Goal: Find specific fact: Find specific page/section

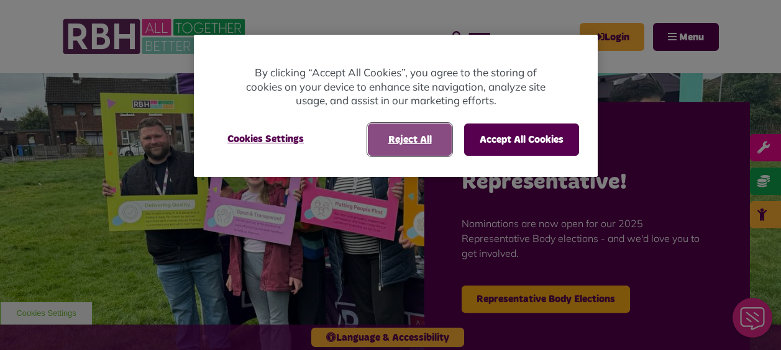
click at [422, 140] on button "Reject All" at bounding box center [410, 140] width 84 height 32
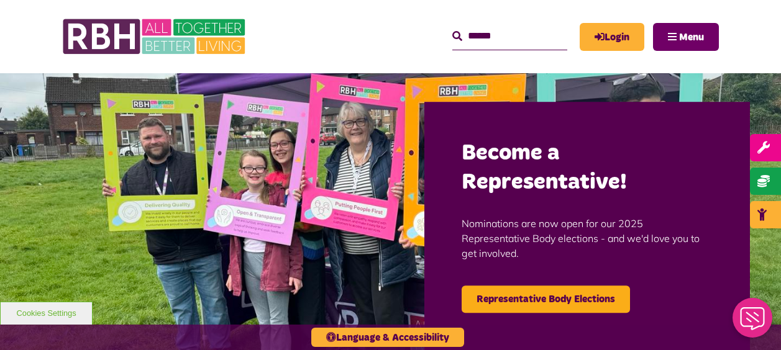
click at [683, 32] on span "Menu" at bounding box center [691, 37] width 25 height 10
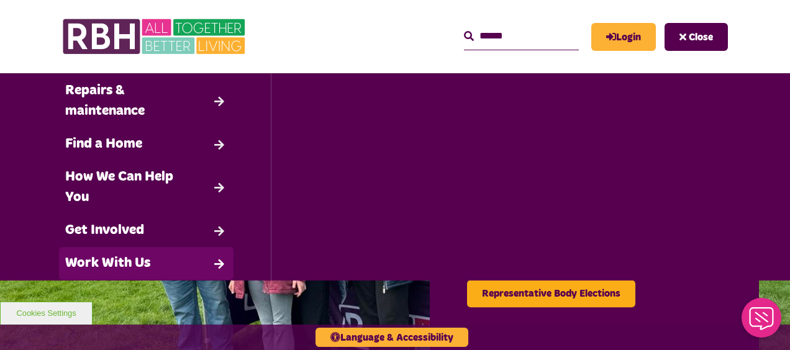
scroll to position [147, 0]
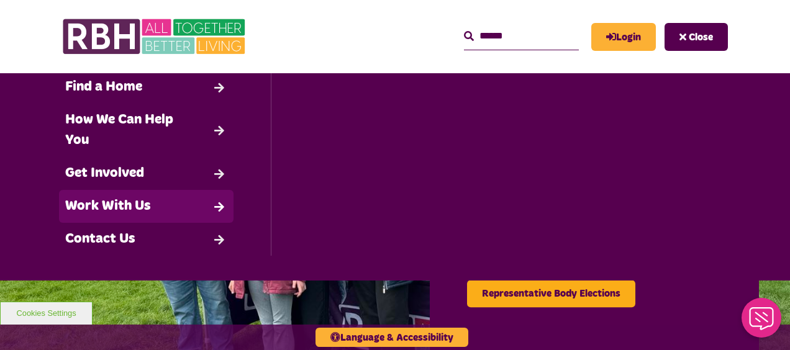
click at [93, 214] on link "Work With Us" at bounding box center [146, 206] width 175 height 33
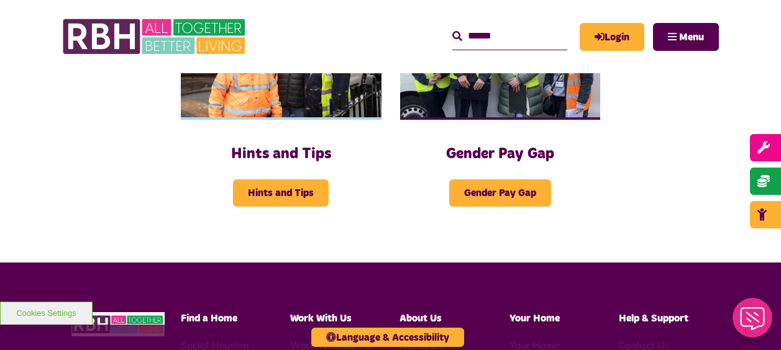
scroll to position [609, 0]
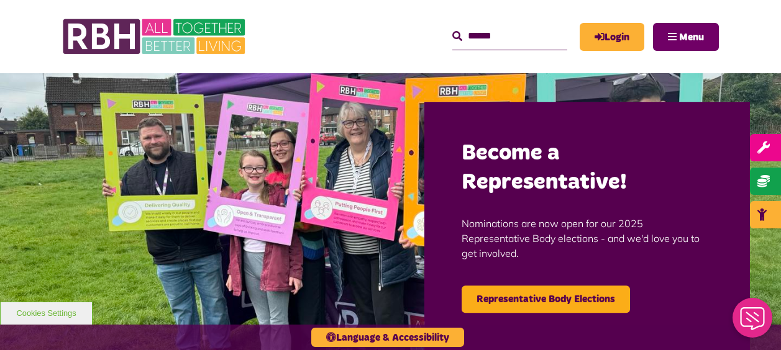
click at [700, 34] on span "Menu" at bounding box center [691, 37] width 25 height 10
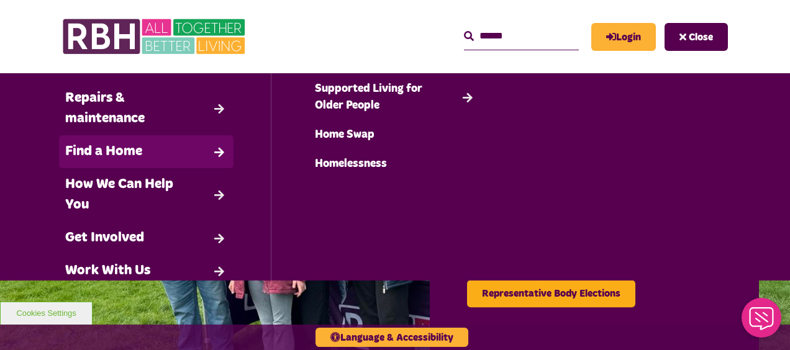
scroll to position [147, 0]
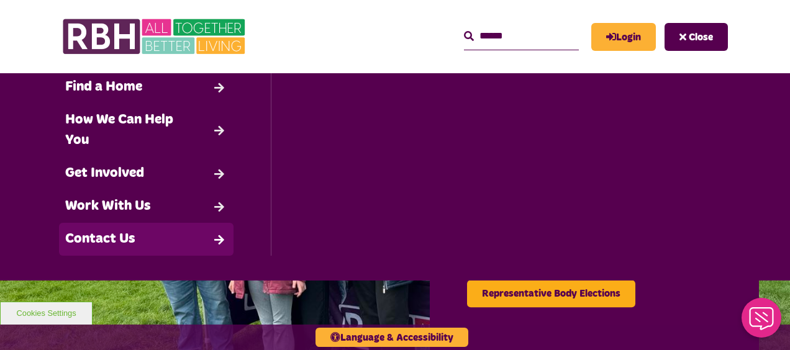
click at [103, 244] on link "Contact Us" at bounding box center [146, 239] width 175 height 33
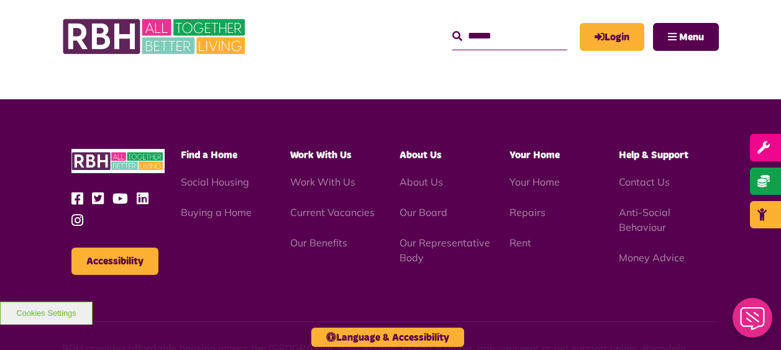
scroll to position [1078, 0]
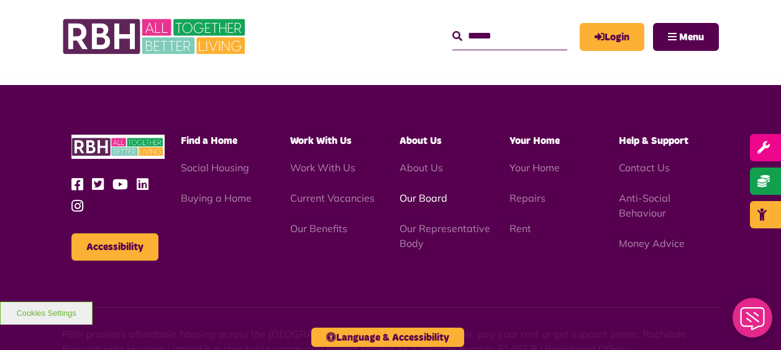
click at [426, 203] on link "Our Board" at bounding box center [423, 198] width 48 height 12
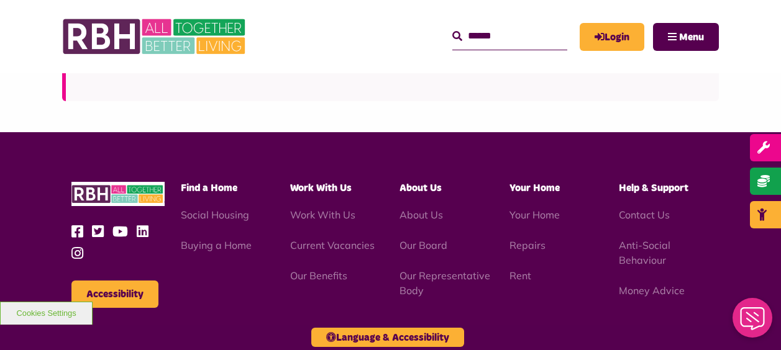
scroll to position [3101, 0]
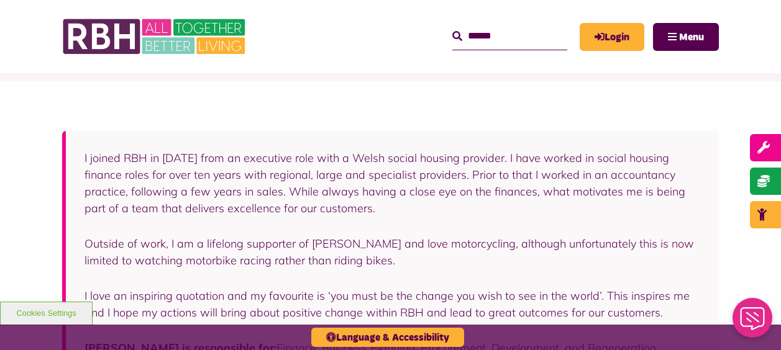
scroll to position [201, 0]
drag, startPoint x: 0, startPoint y: 0, endPoint x: 388, endPoint y: 193, distance: 433.7
click at [388, 193] on p "I joined RBH in March 2024 from an executive role with a Welsh social housing p…" at bounding box center [392, 184] width 616 height 67
click at [385, 251] on p "Outside of work, I am a lifelong supporter of Crewe Alexandra and love motorcyc…" at bounding box center [392, 252] width 616 height 34
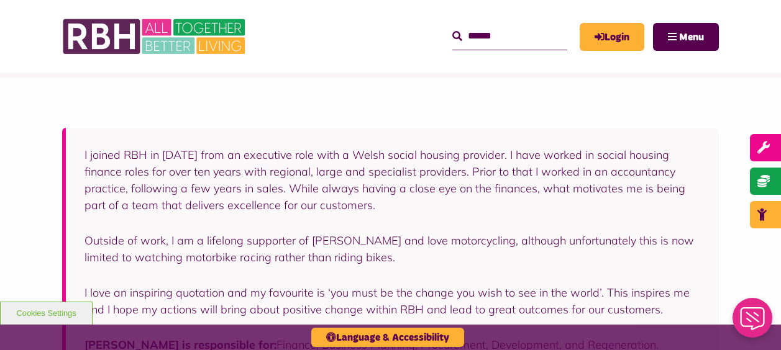
scroll to position [0, 0]
